Goal: Find specific page/section: Find specific page/section

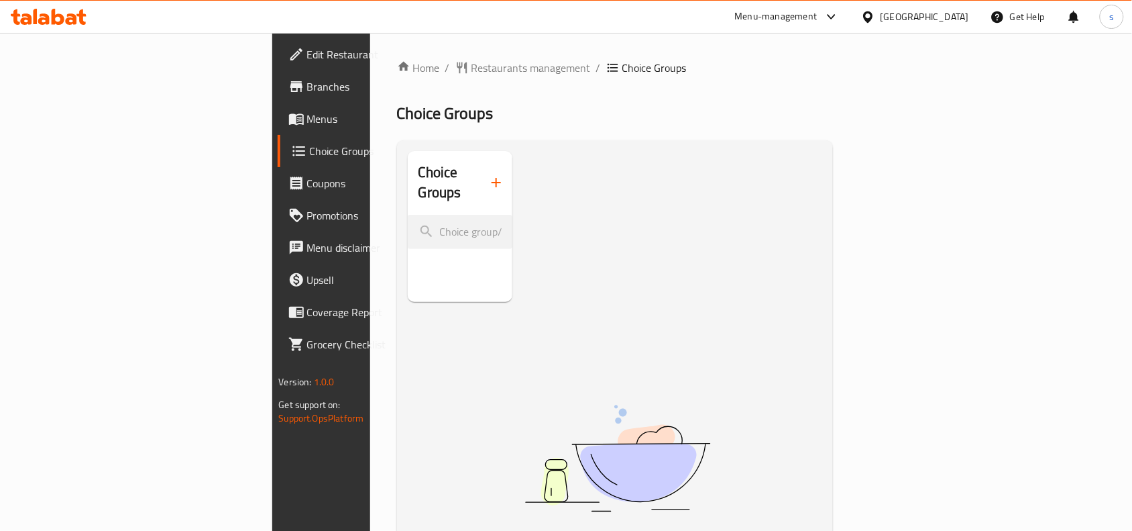
click at [941, 8] on div "[GEOGRAPHIC_DATA]" at bounding box center [915, 17] width 129 height 32
click at [881, 15] on div at bounding box center [870, 16] width 19 height 15
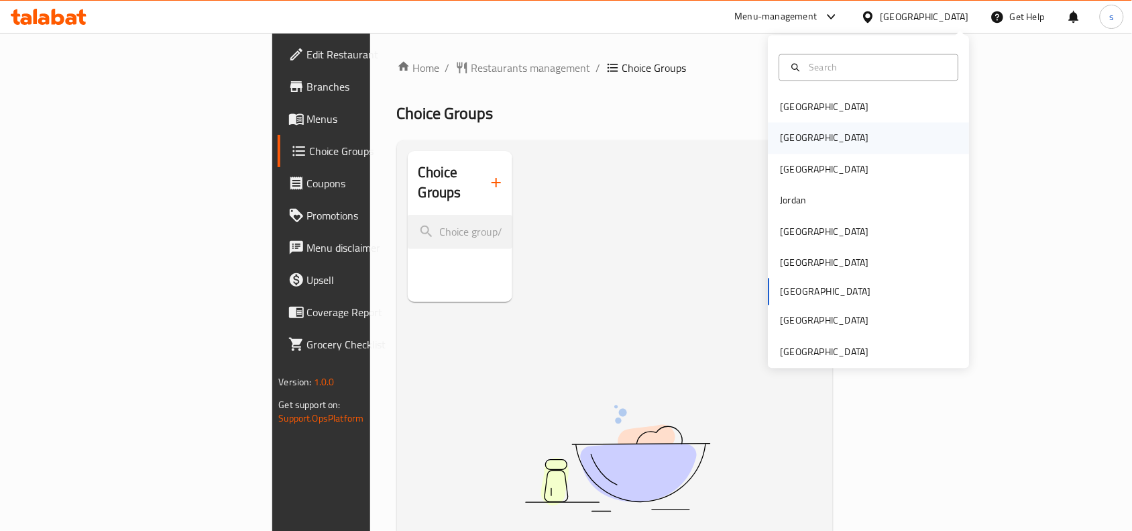
click at [829, 144] on div "[GEOGRAPHIC_DATA]" at bounding box center [869, 138] width 201 height 31
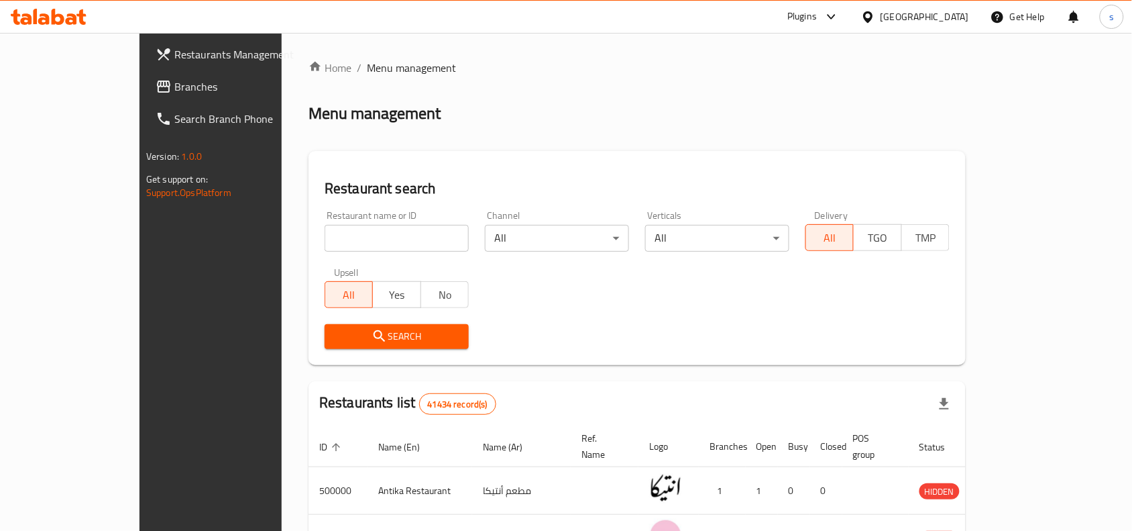
click at [959, 15] on div "[GEOGRAPHIC_DATA]" at bounding box center [925, 16] width 89 height 15
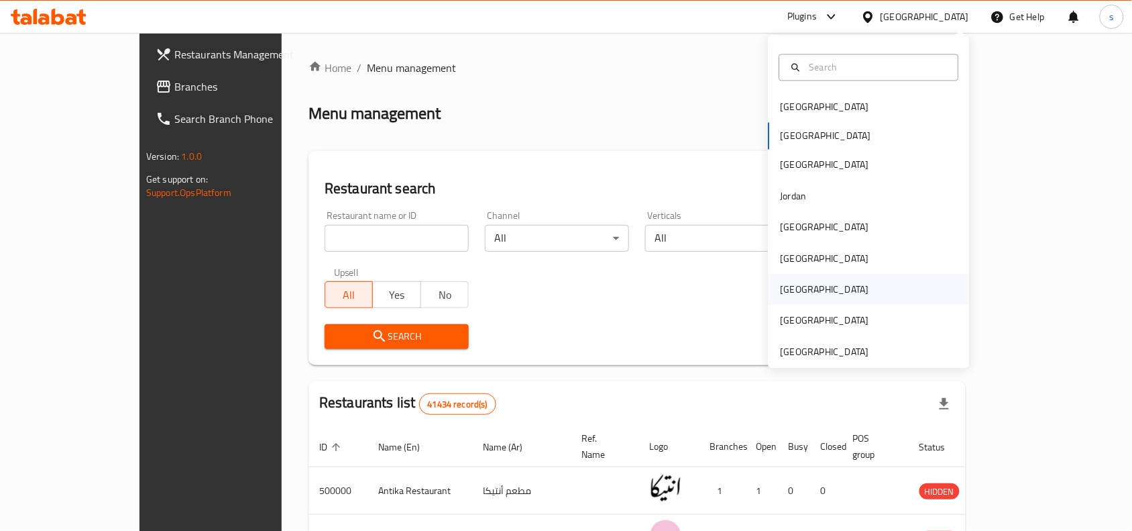
click at [788, 286] on div "[GEOGRAPHIC_DATA]" at bounding box center [825, 289] width 89 height 15
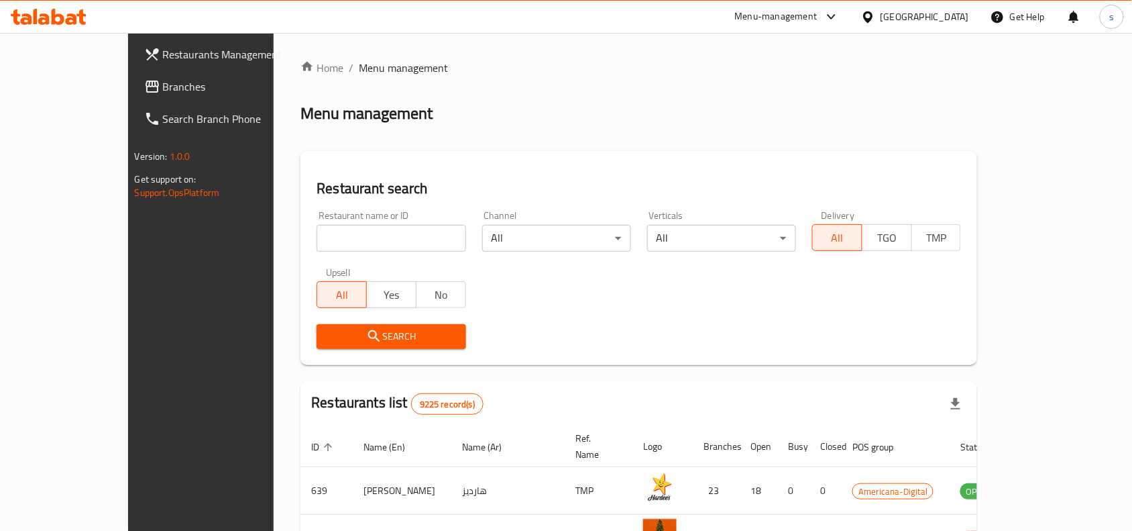
click at [957, 235] on span "TMP" at bounding box center [937, 237] width 39 height 19
click at [857, 235] on span "All" at bounding box center [837, 237] width 39 height 19
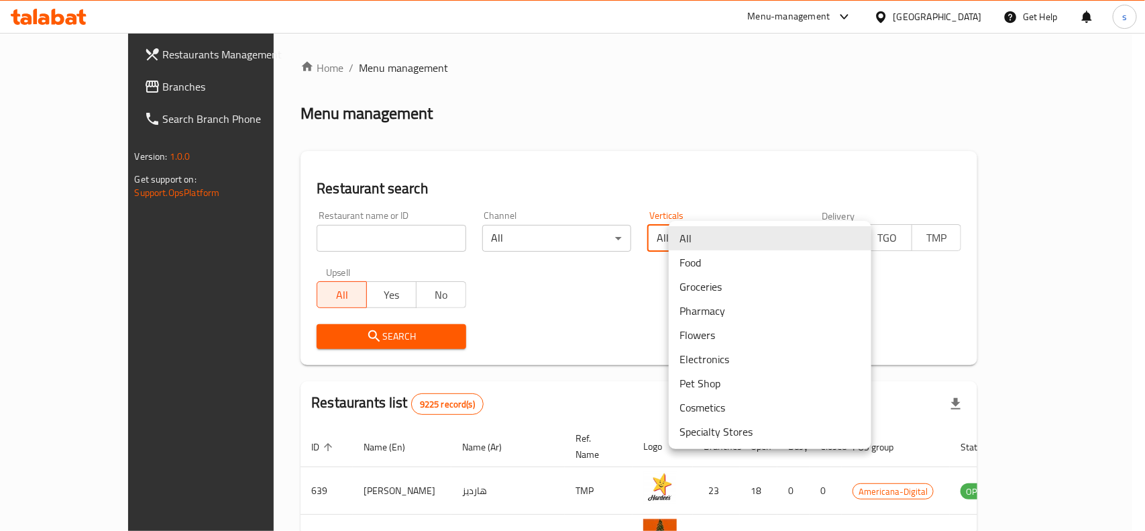
click at [716, 246] on body "​ Menu-management [GEOGRAPHIC_DATA] Get Help s Restaurants Management Branches …" at bounding box center [572, 282] width 1145 height 498
click at [728, 259] on li "Food" at bounding box center [770, 262] width 203 height 24
click at [812, 235] on body "​ Menu-management [GEOGRAPHIC_DATA] Get Help s Restaurants Management Branches …" at bounding box center [572, 282] width 1145 height 498
click at [779, 218] on li "All" at bounding box center [770, 214] width 203 height 24
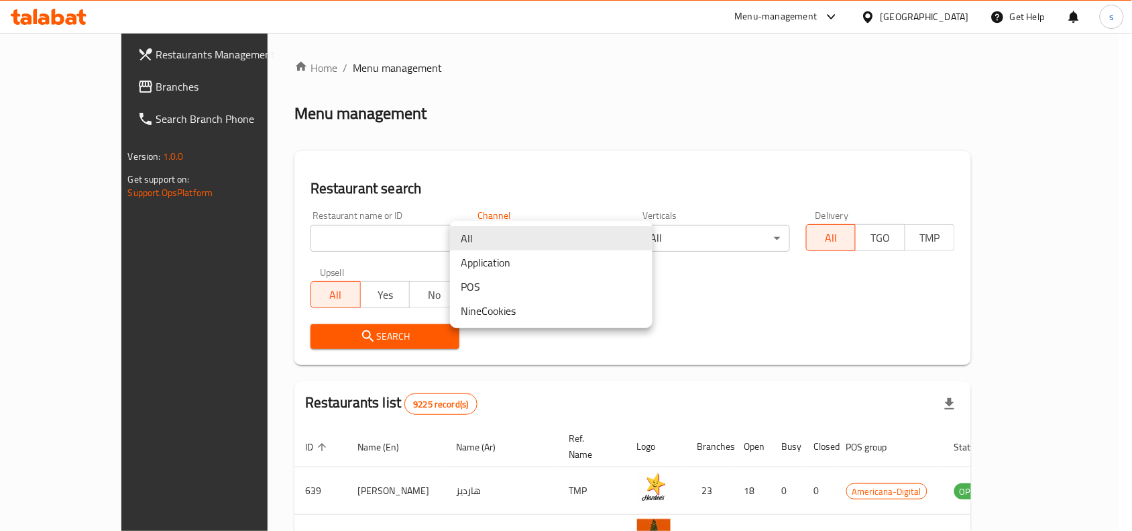
drag, startPoint x: 521, startPoint y: 232, endPoint x: 483, endPoint y: 254, distance: 43.3
click at [514, 236] on body "​ Menu-management [GEOGRAPHIC_DATA] Get Help s Restaurants Management Branches …" at bounding box center [566, 282] width 1132 height 498
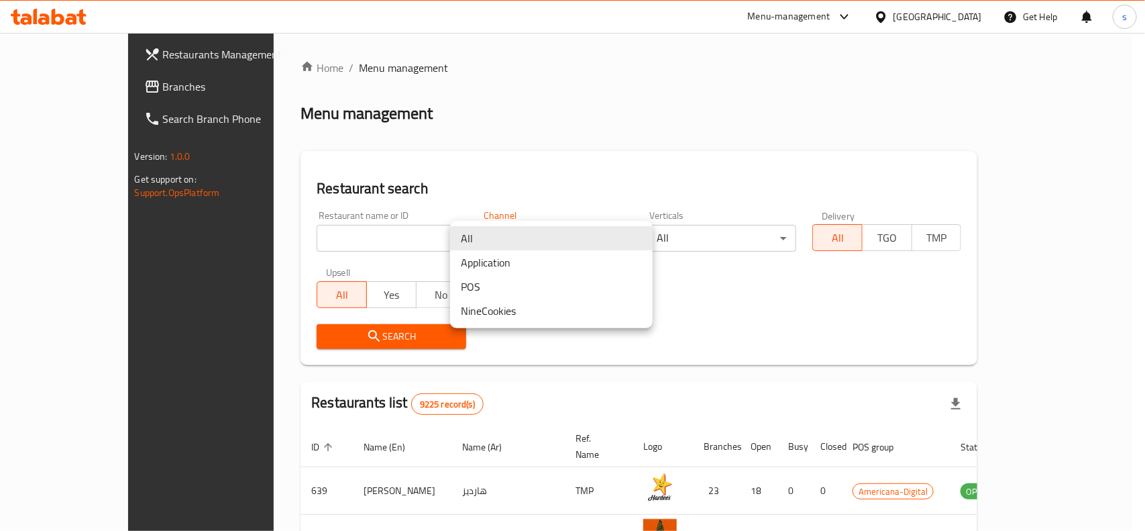
click at [527, 292] on li "POS" at bounding box center [551, 286] width 203 height 24
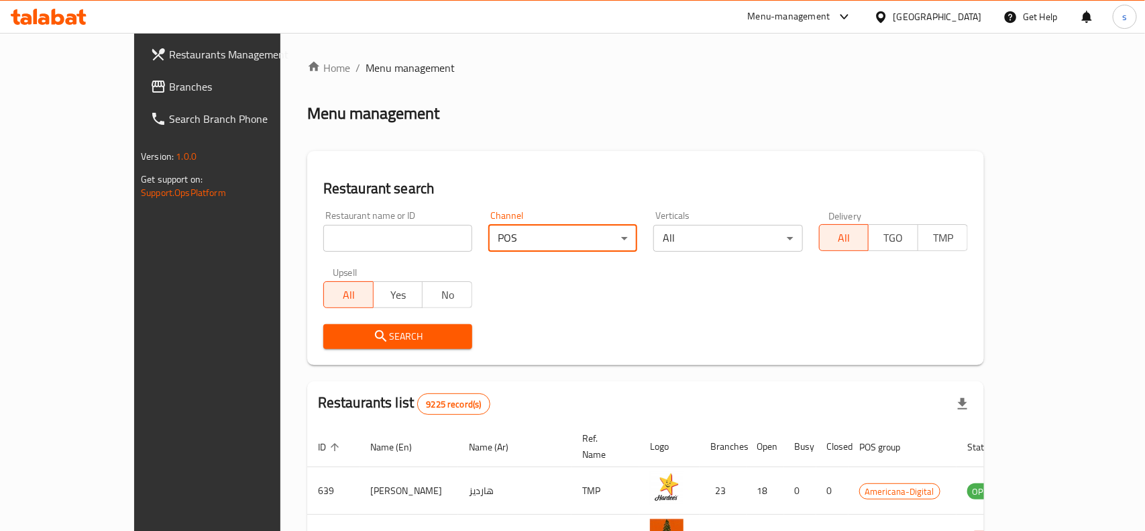
click at [649, 231] on body "​ Menu-management [GEOGRAPHIC_DATA] Get Help s Restaurants Management Branches …" at bounding box center [572, 282] width 1145 height 498
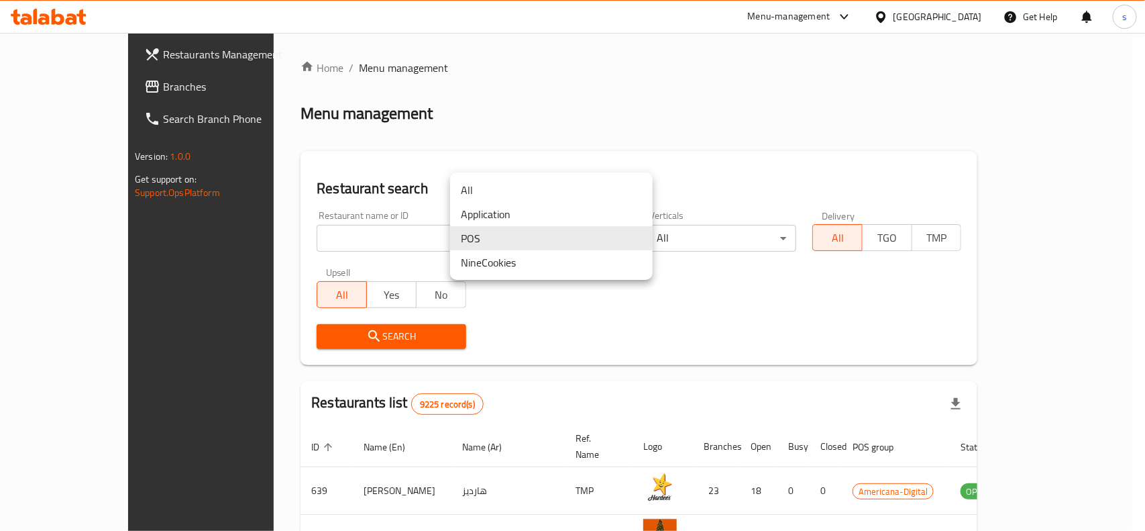
click at [569, 186] on li "All" at bounding box center [551, 190] width 203 height 24
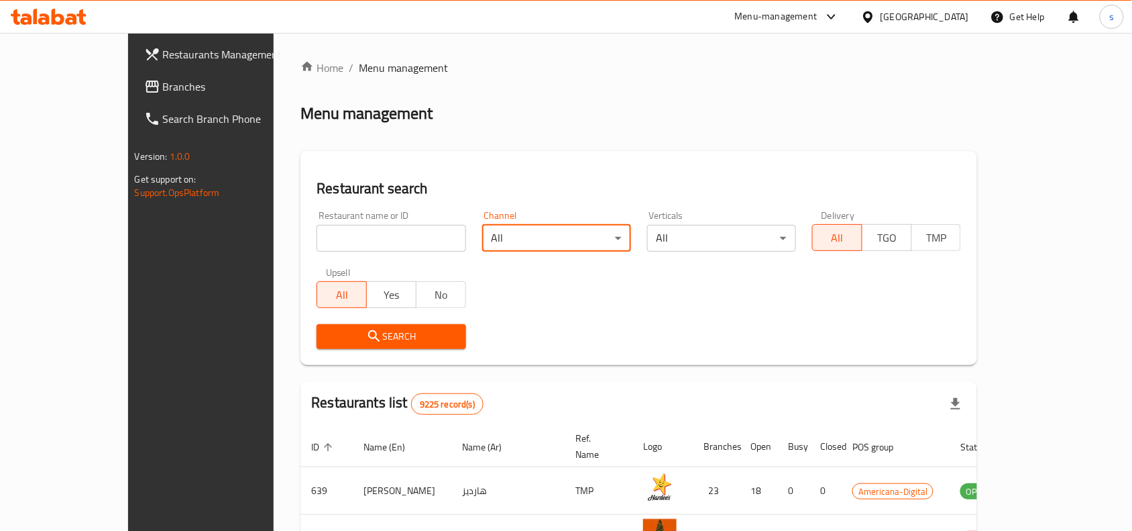
click at [515, 235] on body "​ Menu-management [GEOGRAPHIC_DATA] Get Help s Restaurants Management Branches …" at bounding box center [566, 282] width 1132 height 498
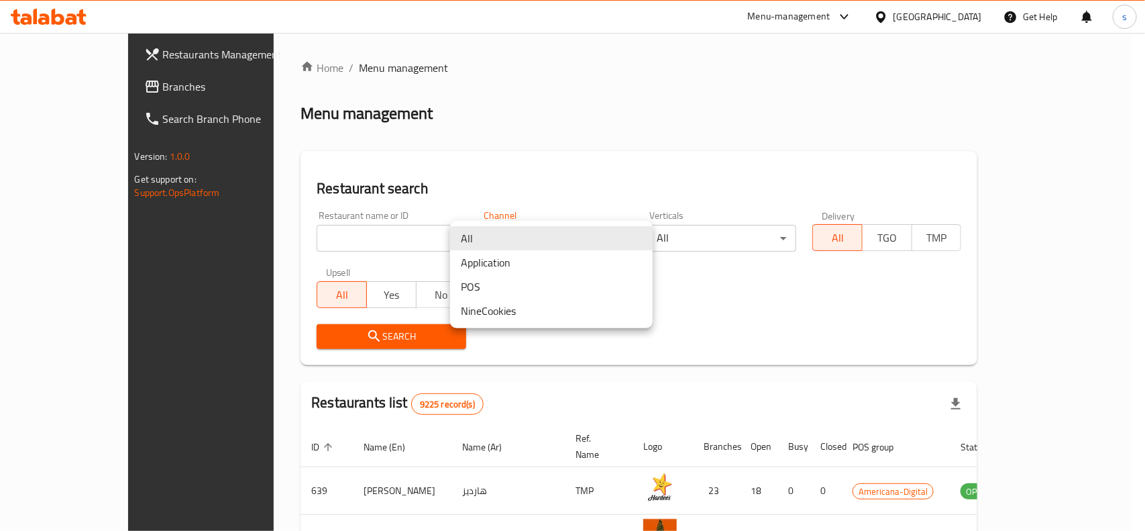
click at [508, 243] on li "All" at bounding box center [551, 238] width 203 height 24
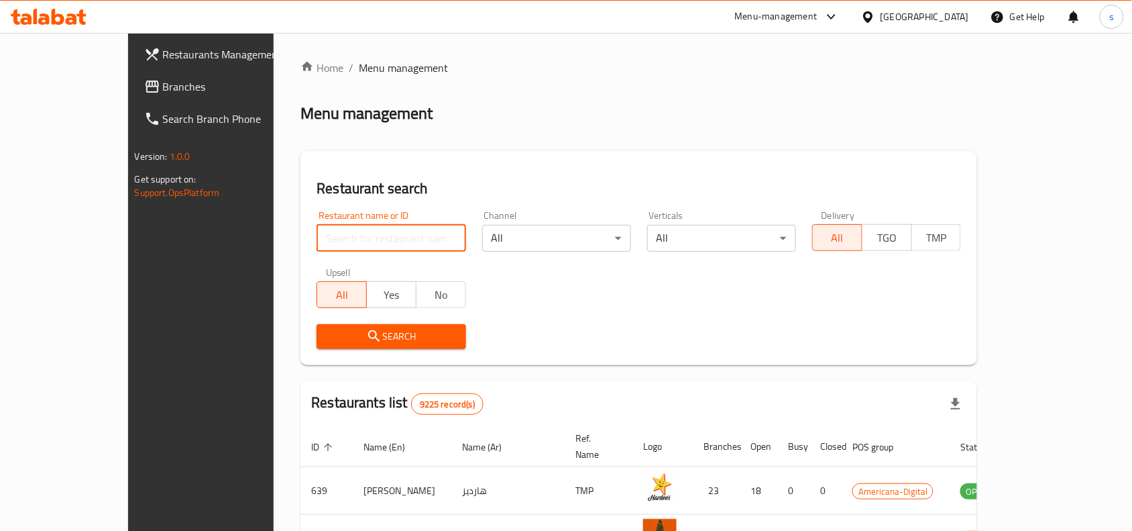
click at [349, 237] on input "search" at bounding box center [391, 238] width 149 height 27
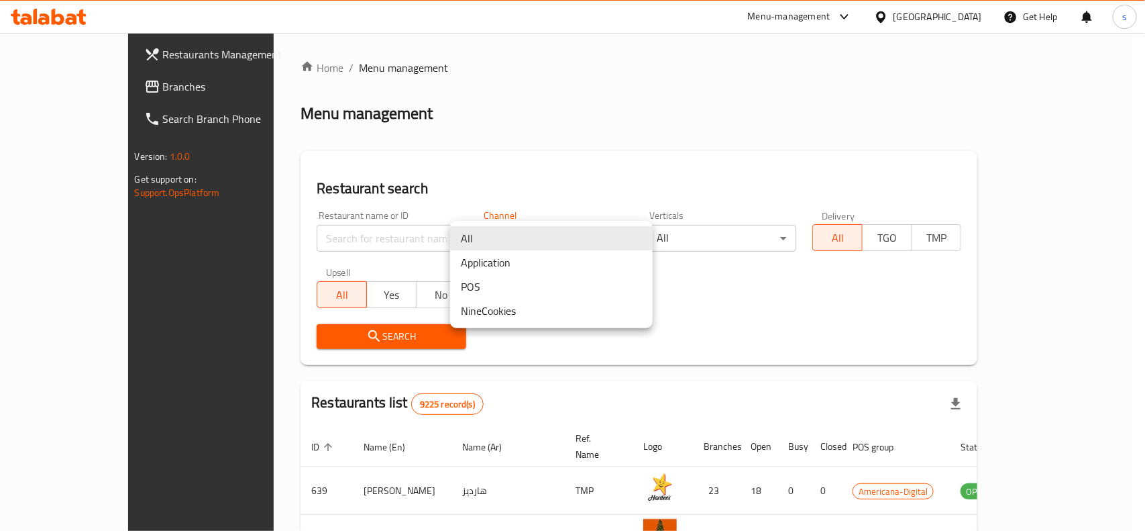
click at [510, 243] on body "​ Menu-management [GEOGRAPHIC_DATA] Get Help s Restaurants Management Branches …" at bounding box center [572, 282] width 1145 height 498
click at [738, 233] on div at bounding box center [572, 265] width 1145 height 531
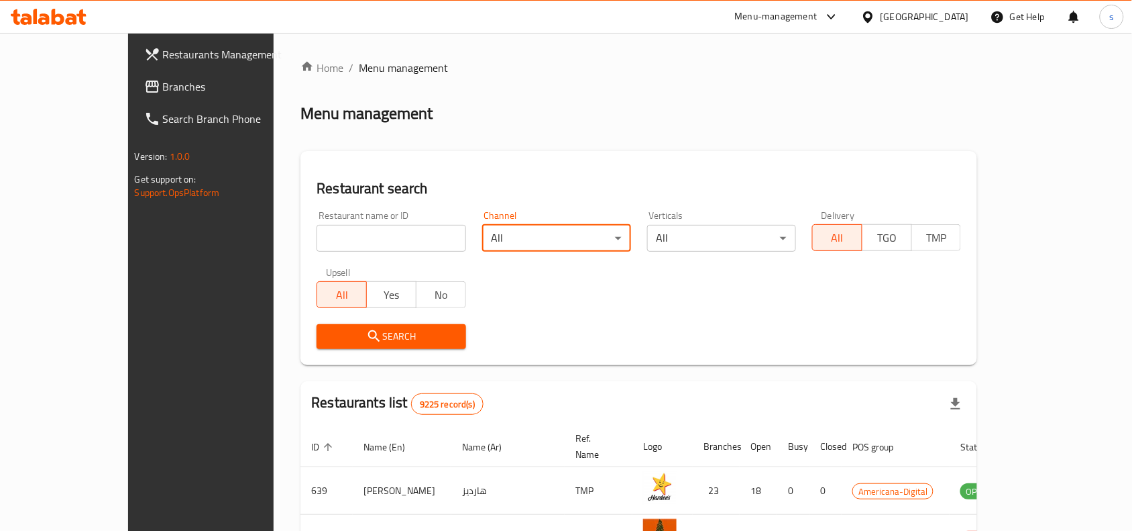
click at [962, 247] on button "TMP" at bounding box center [937, 237] width 50 height 27
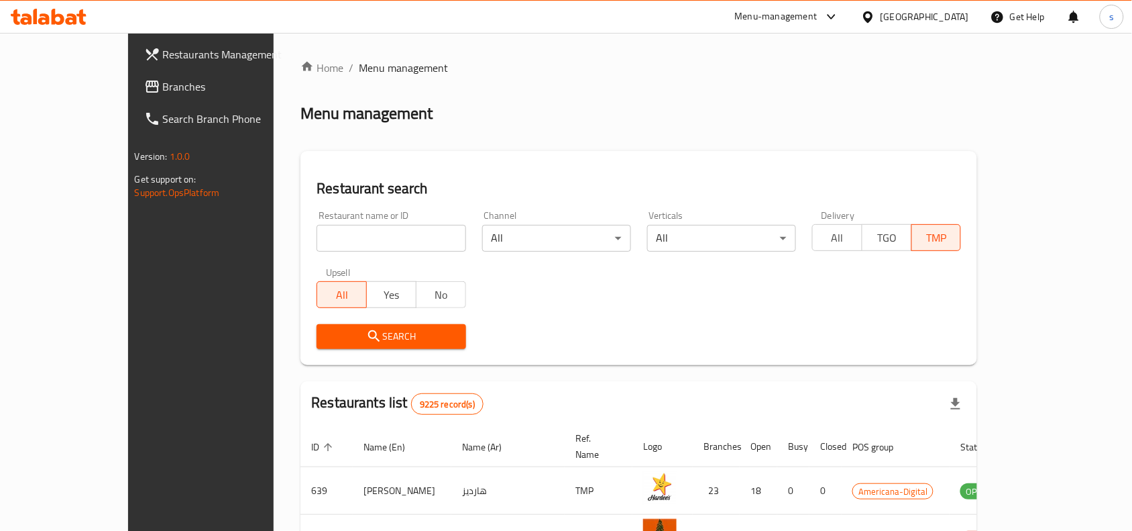
click at [857, 231] on span "All" at bounding box center [837, 237] width 39 height 19
click at [639, 233] on div "Channel All ​" at bounding box center [556, 231] width 165 height 57
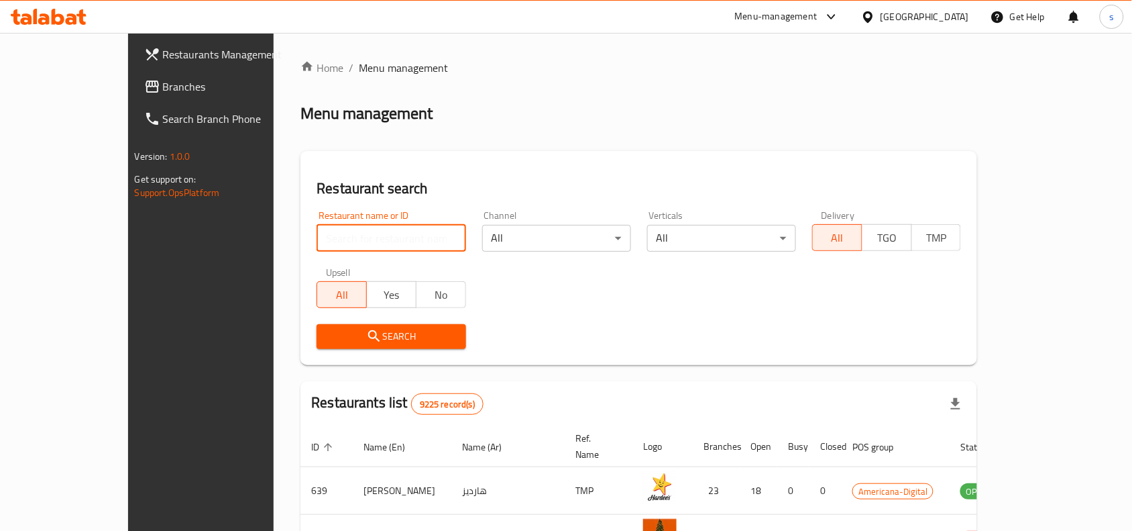
drag, startPoint x: 433, startPoint y: 240, endPoint x: 421, endPoint y: 239, distance: 11.4
click at [425, 240] on input "search" at bounding box center [391, 238] width 149 height 27
type input "676136"
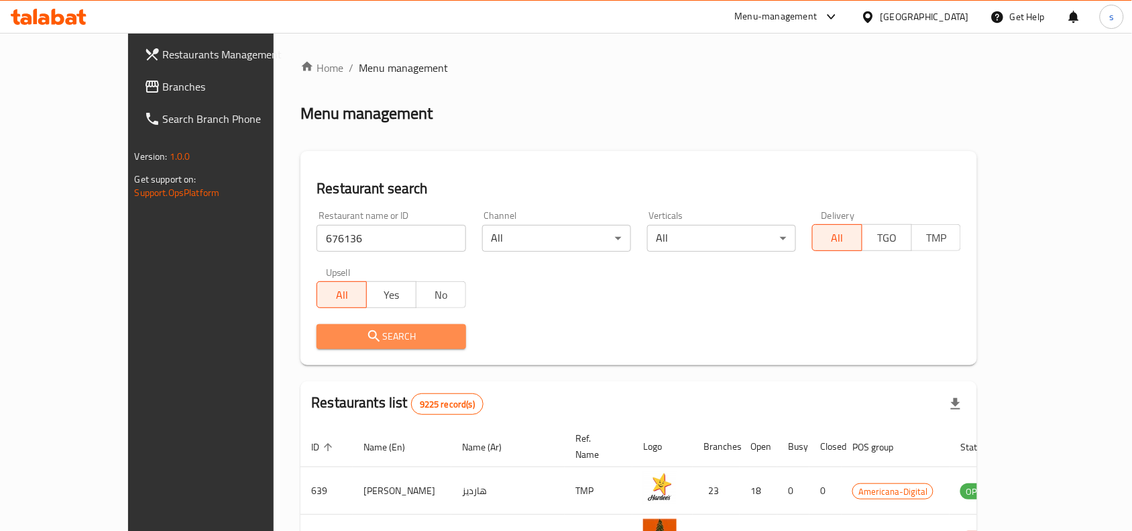
drag, startPoint x: 362, startPoint y: 337, endPoint x: 364, endPoint y: 327, distance: 10.3
click at [363, 329] on span "Search" at bounding box center [390, 336] width 127 height 17
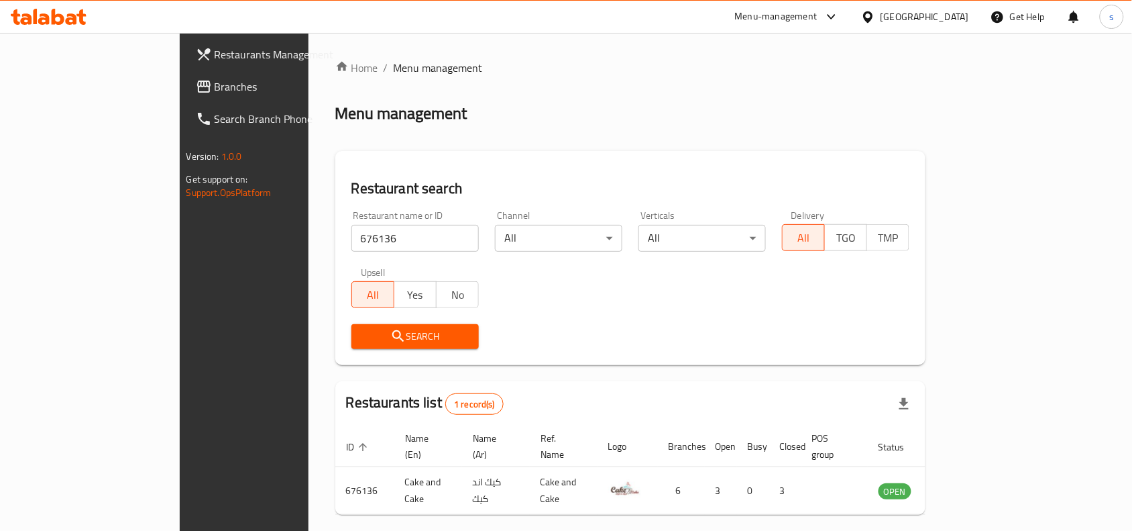
click at [353, 250] on input "676136" at bounding box center [414, 238] width 127 height 27
click at [417, 241] on input "676136" at bounding box center [414, 238] width 127 height 27
click at [351, 249] on input "search" at bounding box center [414, 238] width 127 height 27
click at [351, 212] on div "Restaurant name or ID Restaurant name or ID" at bounding box center [414, 231] width 127 height 41
